Goal: Transaction & Acquisition: Purchase product/service

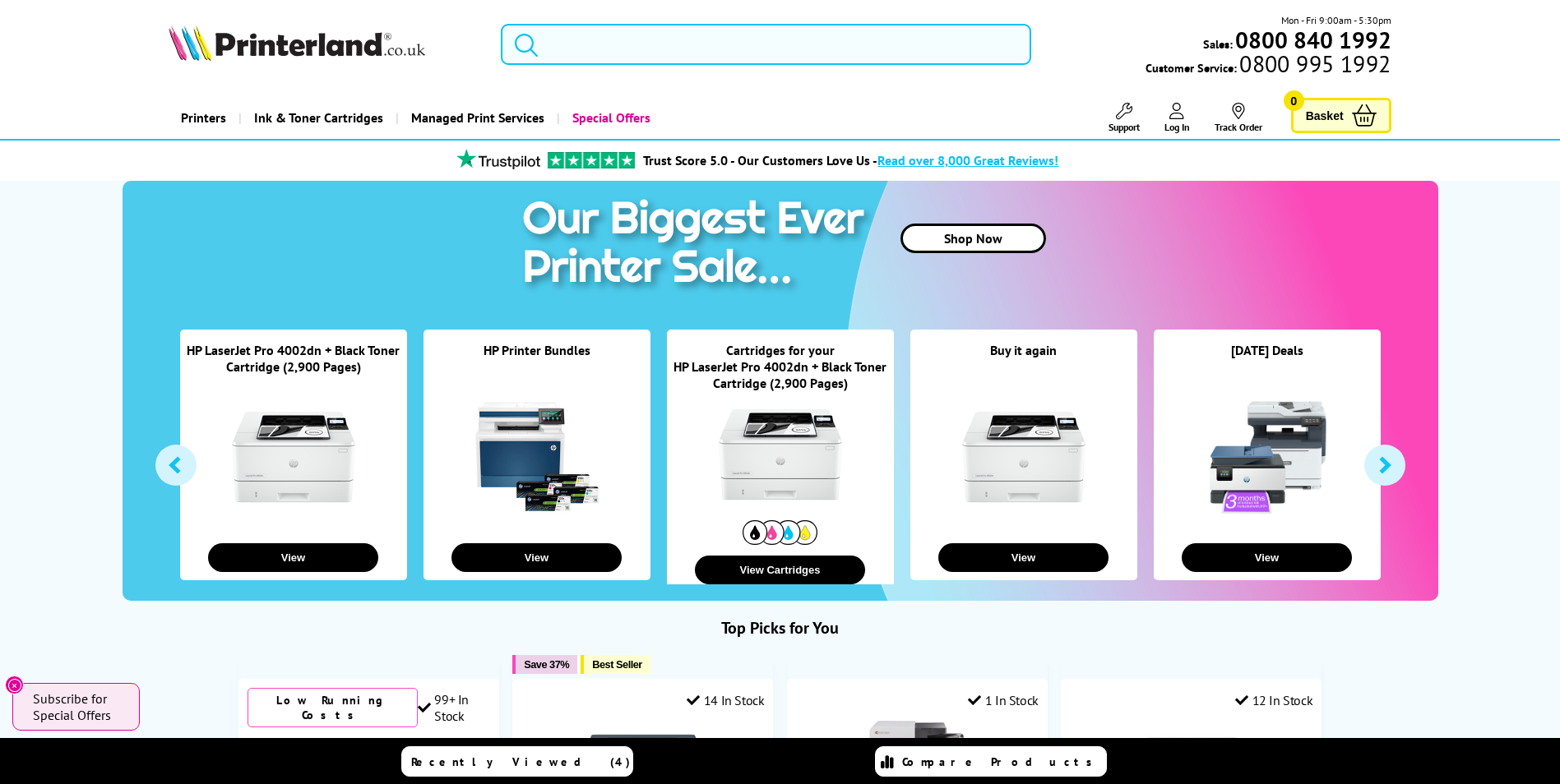
click at [608, 45] on input "search" at bounding box center [765, 45] width 530 height 41
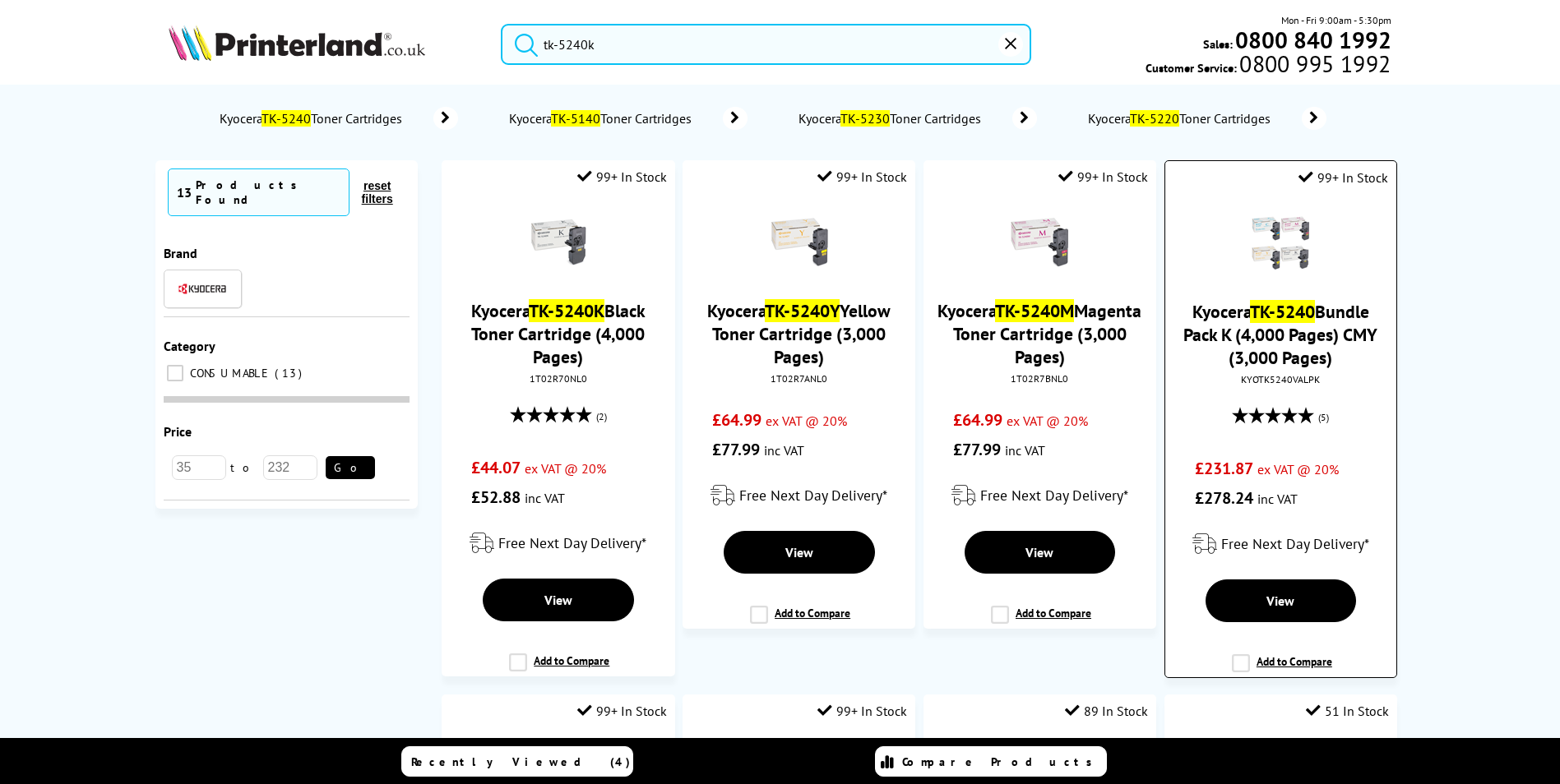
type input "tk-5240k"
click at [1326, 328] on link "Kyocera TK-5240 Bundle Pack K (4,000 Pages) CMY (3,000 Pages)" at bounding box center [1280, 334] width 194 height 69
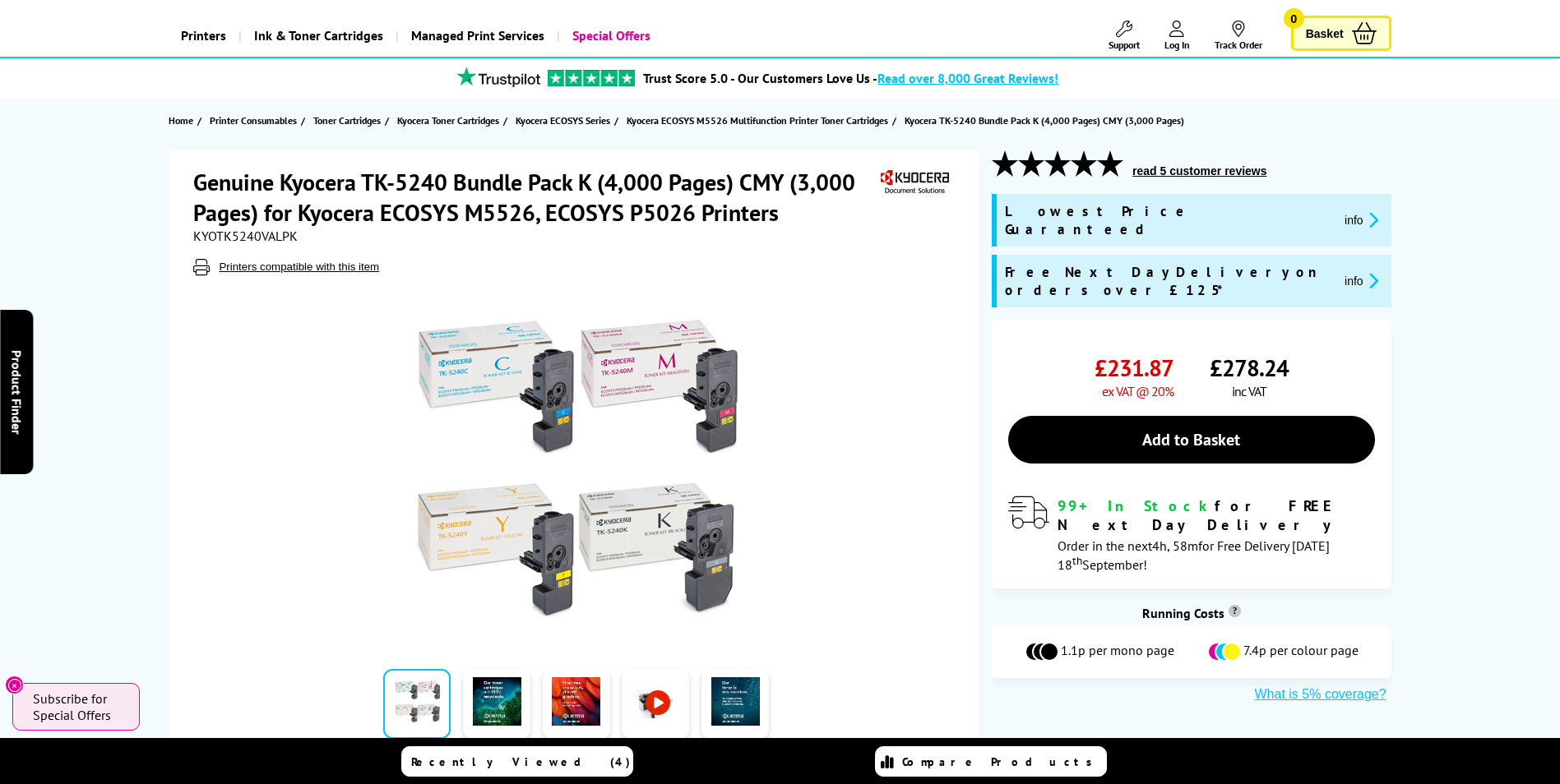
scroll to position [164, 0]
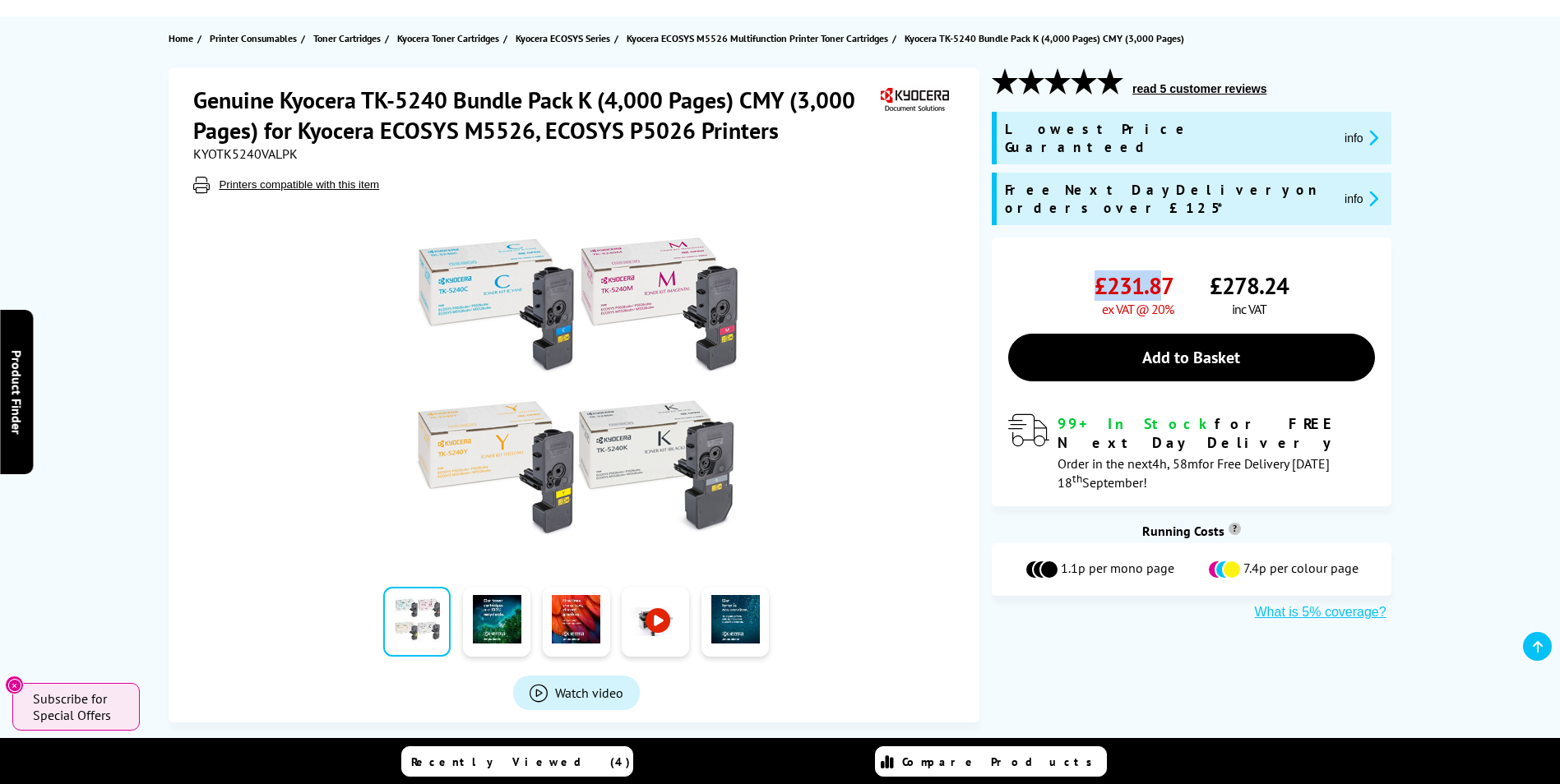
drag, startPoint x: 1094, startPoint y: 247, endPoint x: 1167, endPoint y: 259, distance: 74.0
click at [1167, 270] on span "£231.87" at bounding box center [1133, 285] width 79 height 31
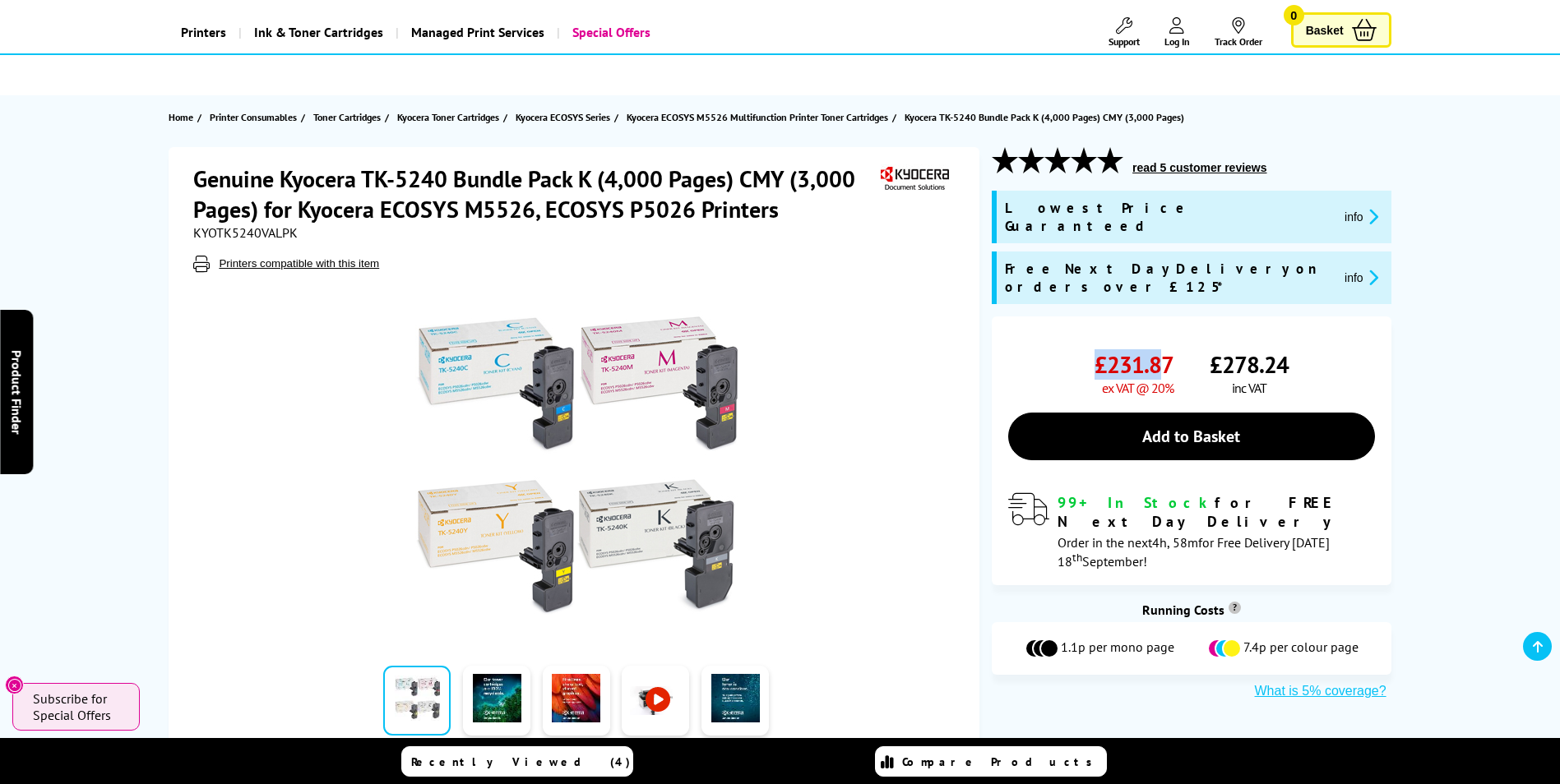
scroll to position [0, 0]
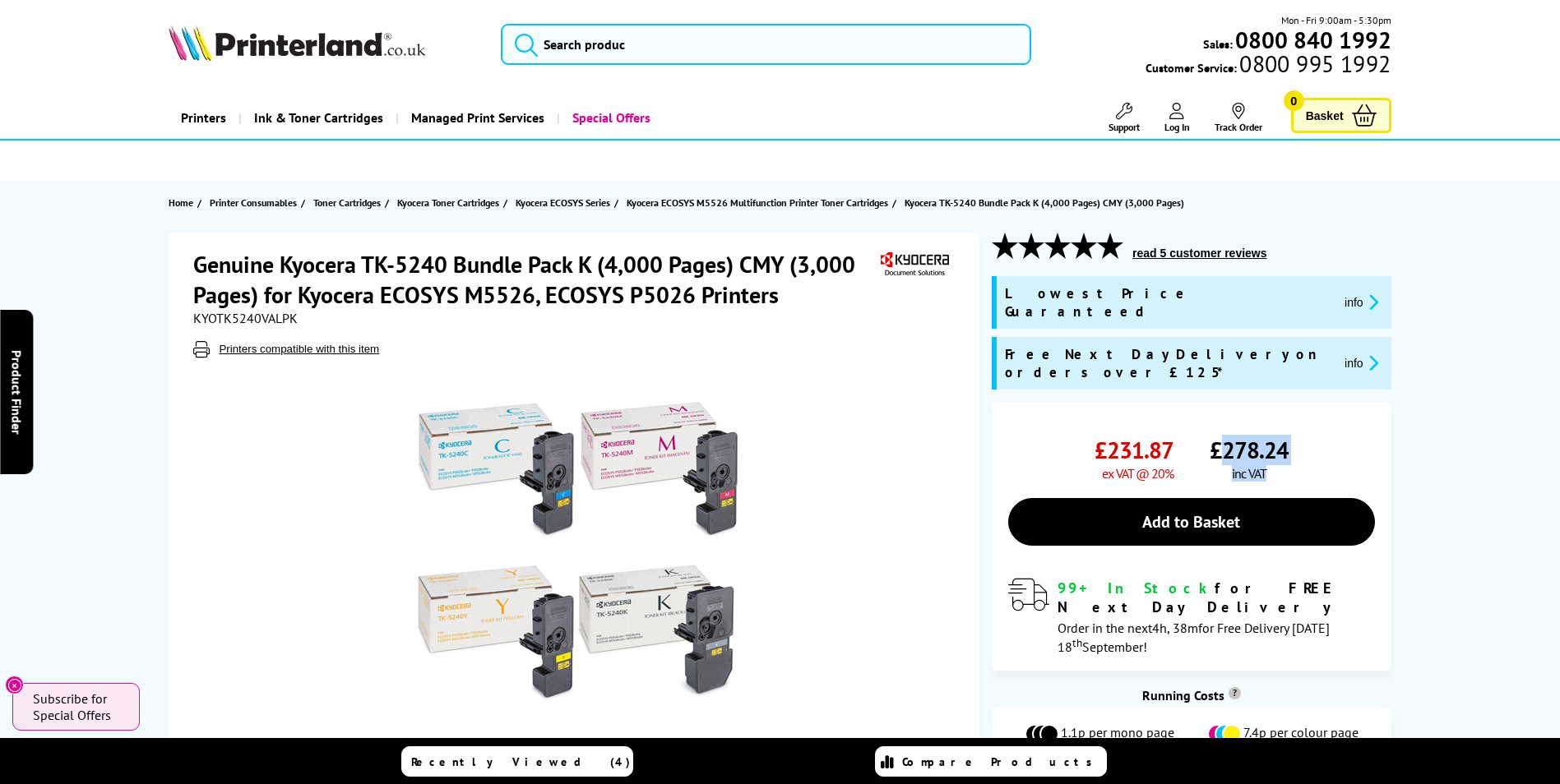
drag, startPoint x: 1221, startPoint y: 420, endPoint x: 1299, endPoint y: 422, distance: 78.0
click at [1299, 435] on div "£278.24 inc VAT" at bounding box center [1292, 458] width 164 height 46
drag, startPoint x: 1299, startPoint y: 422, endPoint x: 1285, endPoint y: 443, distance: 25.2
click at [1286, 443] on div "£278.24 inc VAT" at bounding box center [1249, 458] width 79 height 46
drag, startPoint x: 1172, startPoint y: 419, endPoint x: 1103, endPoint y: 417, distance: 69.0
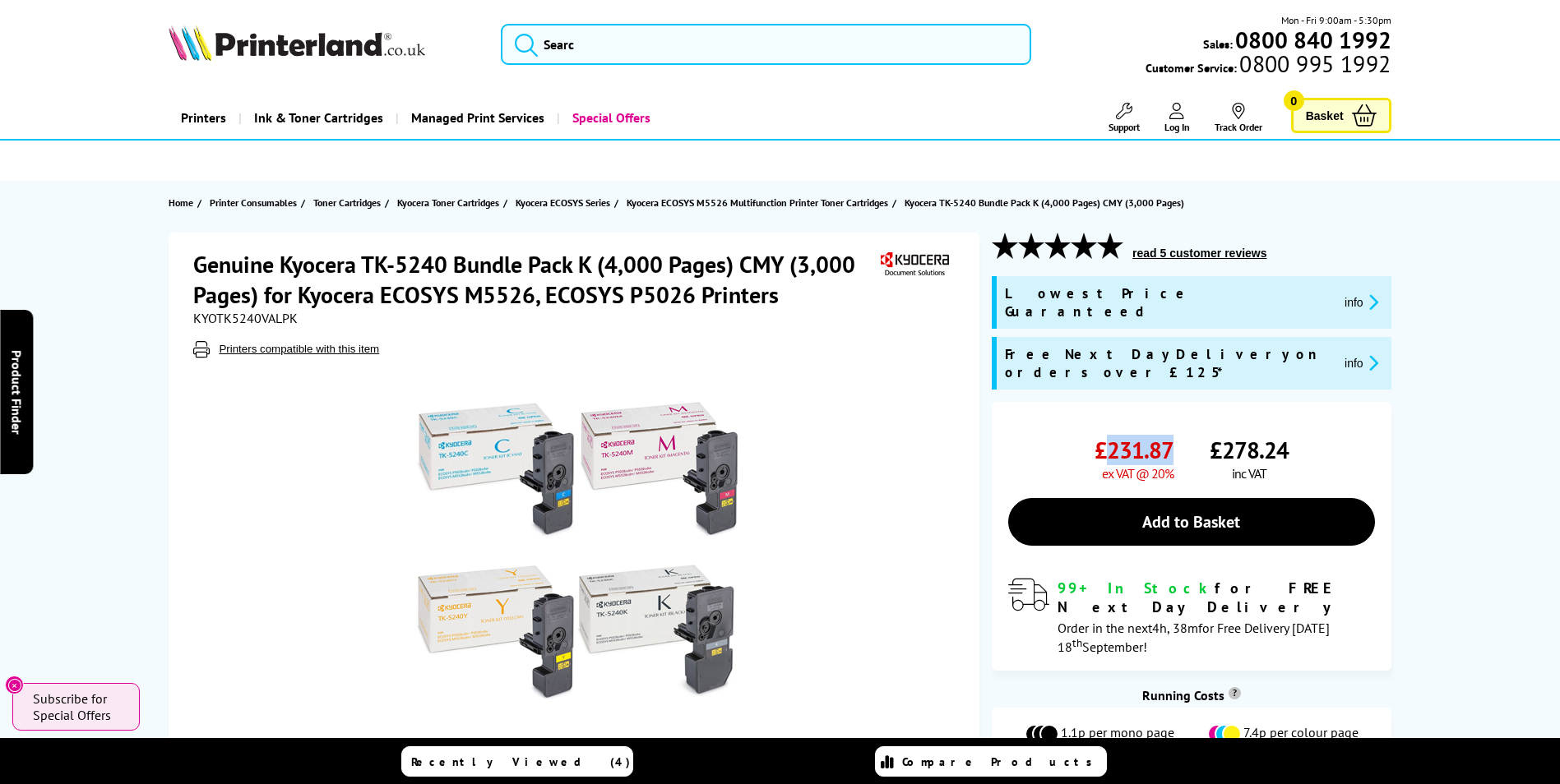
click at [1103, 435] on span "£231.87" at bounding box center [1133, 450] width 79 height 31
